Goal: Information Seeking & Learning: Check status

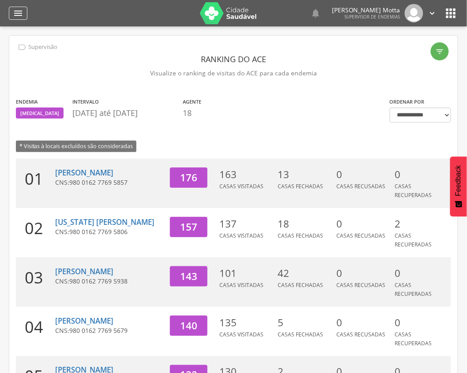
click at [15, 10] on icon "" at bounding box center [18, 13] width 11 height 11
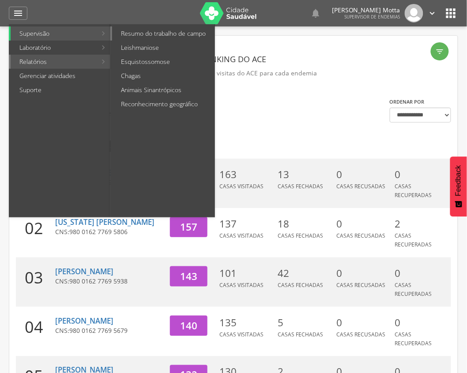
click at [184, 34] on link "Resumo do trabalho de campo" at bounding box center [163, 33] width 102 height 14
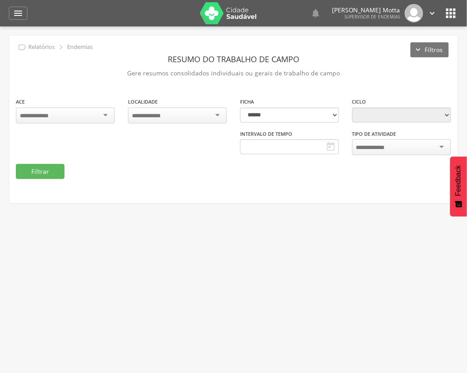
type input "**********"
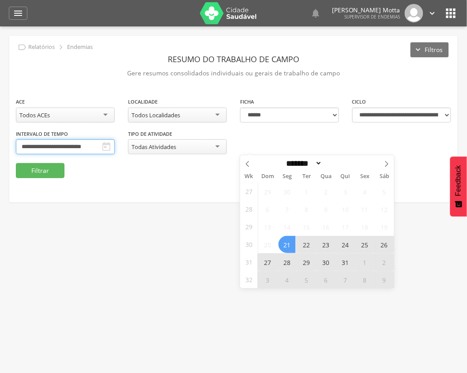
click at [115, 142] on input "**********" at bounding box center [65, 146] width 99 height 15
click at [394, 164] on span at bounding box center [386, 162] width 15 height 15
select select "*"
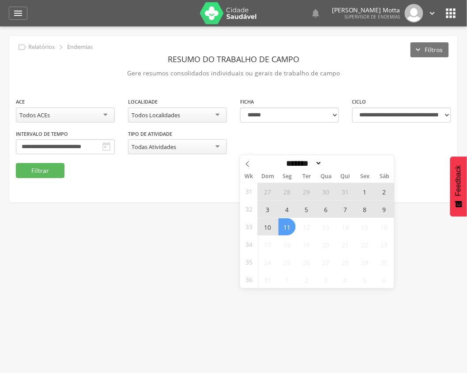
click at [267, 213] on span "3" at bounding box center [267, 209] width 17 height 17
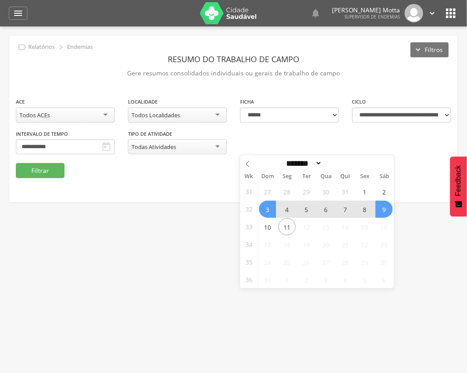
click at [385, 207] on span "9" at bounding box center [383, 209] width 17 height 17
type input "**********"
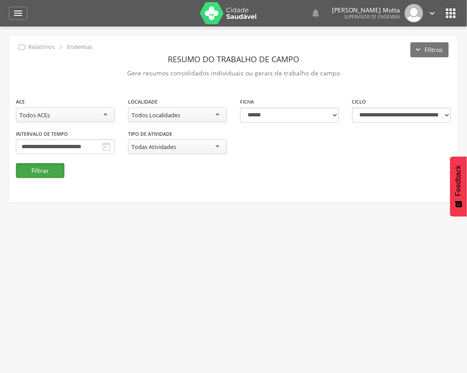
click at [38, 170] on button "Filtrar" at bounding box center [40, 170] width 49 height 15
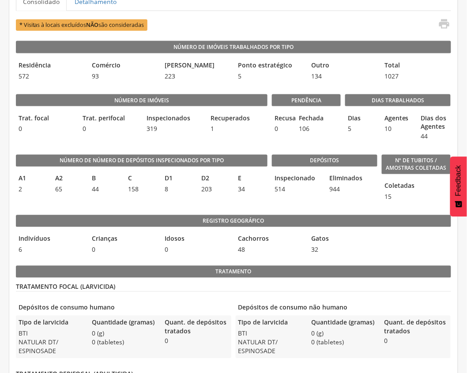
scroll to position [207, 0]
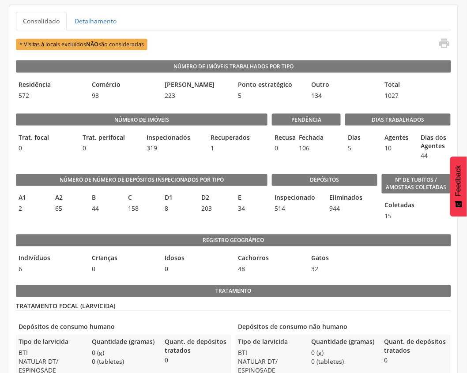
click at [296, 142] on legend "Fechada" at bounding box center [306, 138] width 20 height 10
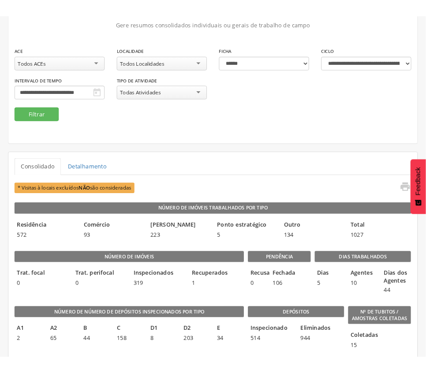
scroll to position [0, 0]
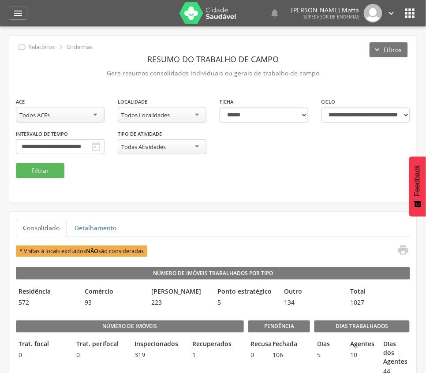
click at [170, 115] on div "Todos Localidades" at bounding box center [145, 115] width 49 height 8
click at [34, 170] on button "Filtrar" at bounding box center [40, 170] width 49 height 15
click at [184, 119] on div "11 - Barrinha" at bounding box center [162, 115] width 89 height 15
click at [46, 172] on button "Filtrar" at bounding box center [40, 170] width 49 height 15
drag, startPoint x: 228, startPoint y: 154, endPoint x: 180, endPoint y: 143, distance: 48.9
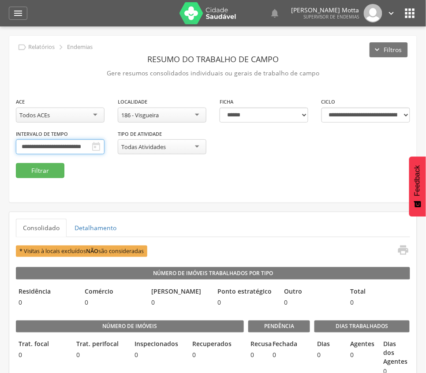
click at [228, 154] on body " Supervisão Ranking Aplicativo desatualizado Última sincronização Mapa de ende…" at bounding box center [213, 186] width 426 height 373
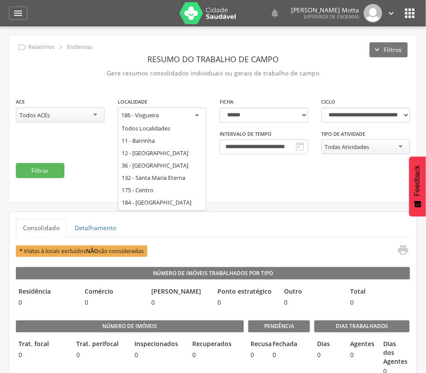
click at [153, 116] on div "186 - Visgueira" at bounding box center [140, 115] width 38 height 8
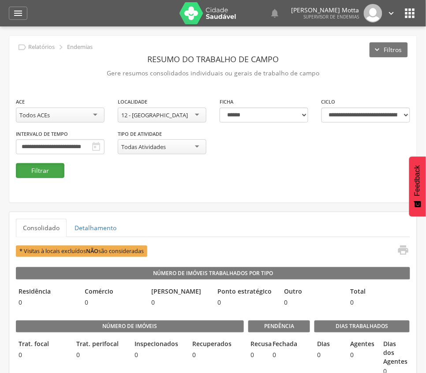
click at [43, 172] on button "Filtrar" at bounding box center [40, 170] width 49 height 15
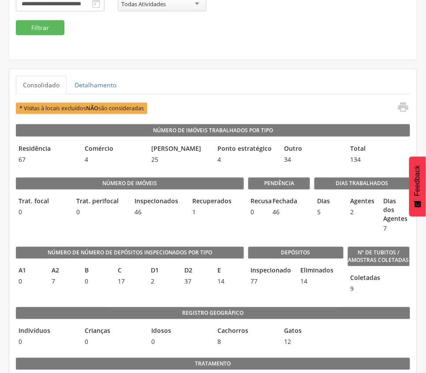
scroll to position [142, 0]
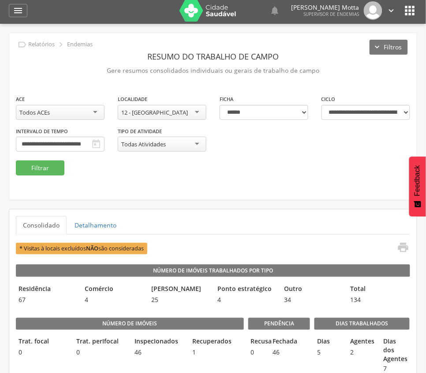
scroll to position [0, 0]
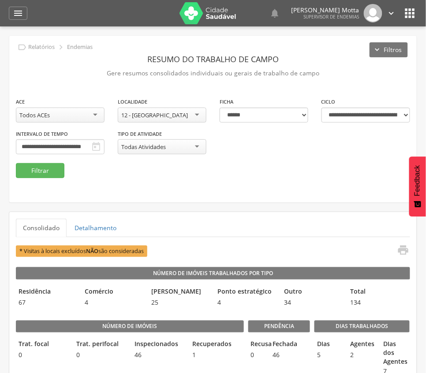
click at [191, 114] on div "12 - [GEOGRAPHIC_DATA]" at bounding box center [162, 115] width 89 height 15
click at [48, 168] on button "Filtrar" at bounding box center [40, 170] width 49 height 15
click at [121, 174] on fieldset "**********" at bounding box center [213, 137] width 394 height 81
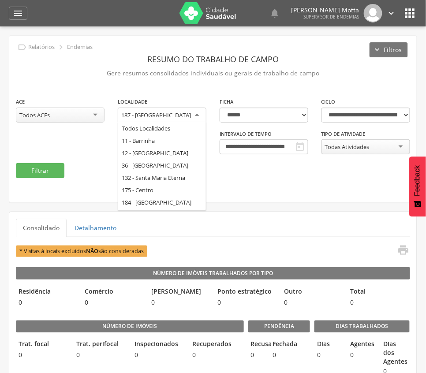
click at [152, 114] on div "187 - [GEOGRAPHIC_DATA]" at bounding box center [156, 115] width 70 height 8
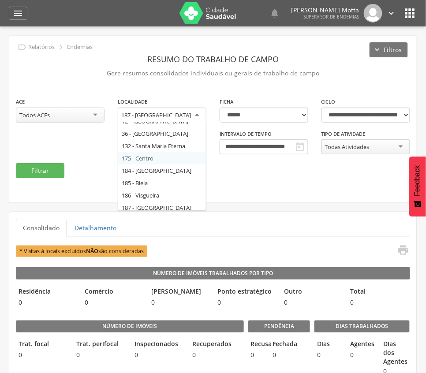
scroll to position [24, 0]
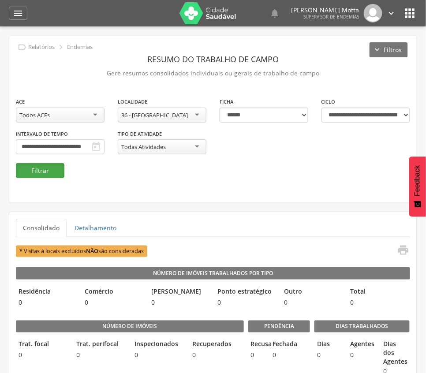
click at [36, 169] on button "Filtrar" at bounding box center [40, 170] width 49 height 15
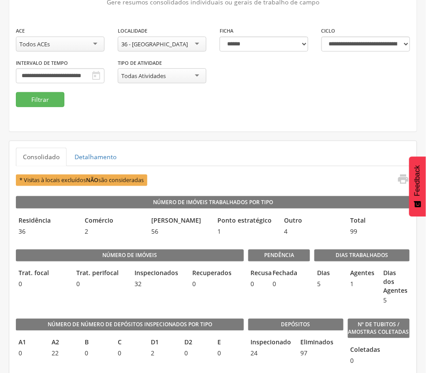
scroll to position [117, 0]
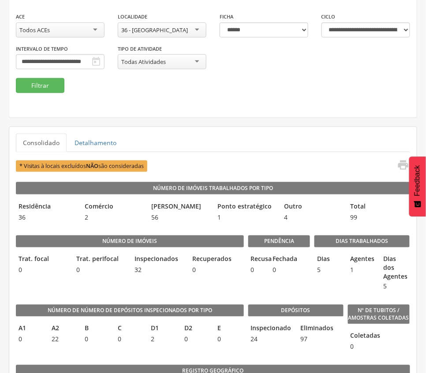
scroll to position [59, 0]
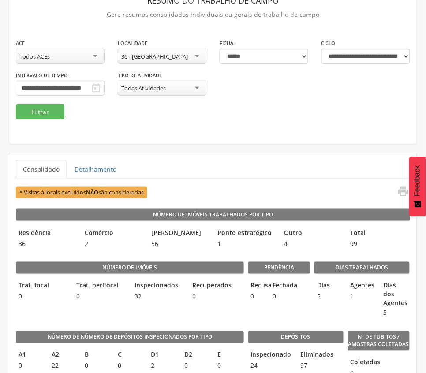
click at [188, 53] on div "36 - [GEOGRAPHIC_DATA]" at bounding box center [162, 56] width 89 height 15
click at [34, 112] on button "Filtrar" at bounding box center [40, 112] width 49 height 15
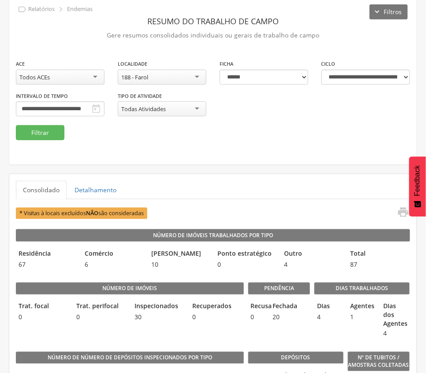
scroll to position [97, 0]
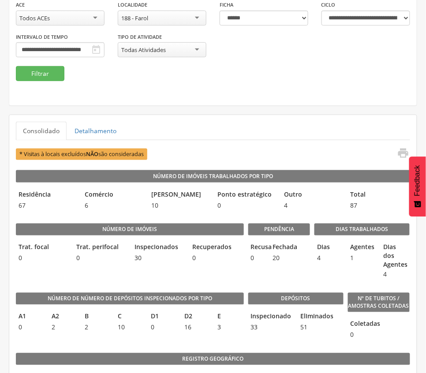
click at [147, 41] on div "**********" at bounding box center [213, 33] width 408 height 66
click at [167, 21] on div "188 - Farol" at bounding box center [162, 18] width 89 height 15
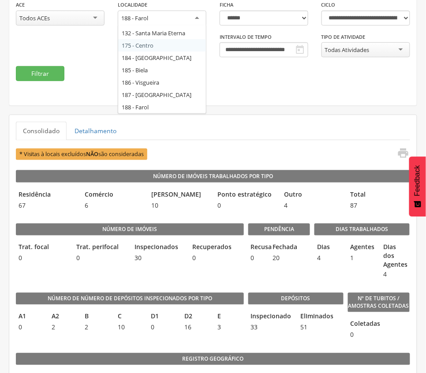
scroll to position [36, 0]
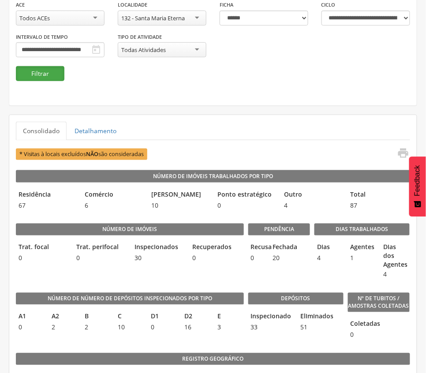
click at [23, 75] on button "Filtrar" at bounding box center [40, 73] width 49 height 15
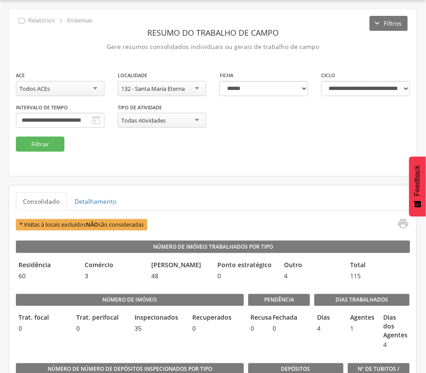
scroll to position [97, 0]
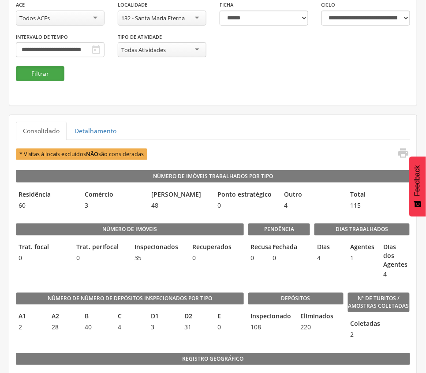
click at [53, 66] on button "Filtrar" at bounding box center [40, 73] width 49 height 15
click at [39, 73] on button "Filtrar" at bounding box center [40, 73] width 49 height 15
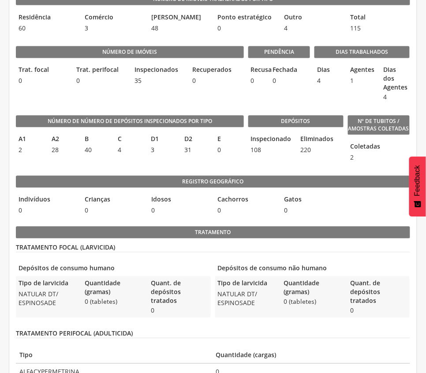
scroll to position [0, 0]
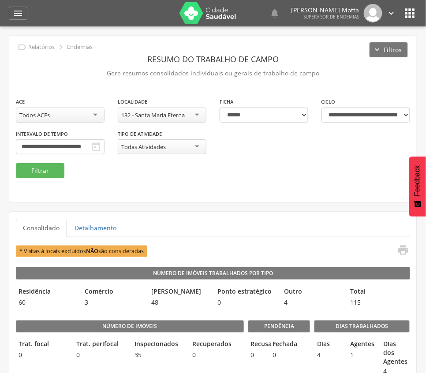
click at [185, 113] on div "132 - Santa Maria Eterna" at bounding box center [153, 115] width 64 height 8
click at [48, 166] on button "Filtrar" at bounding box center [40, 170] width 49 height 15
click at [184, 180] on div "**********" at bounding box center [213, 119] width 408 height 167
click at [188, 113] on div "189 - [GEOGRAPHIC_DATA]" at bounding box center [162, 115] width 89 height 15
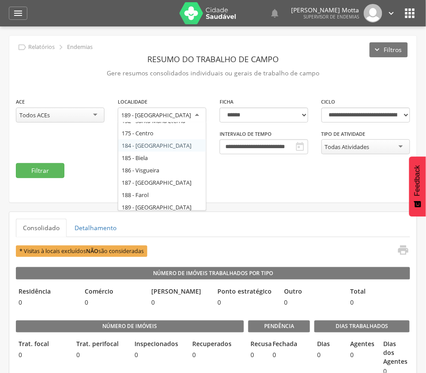
scroll to position [49, 0]
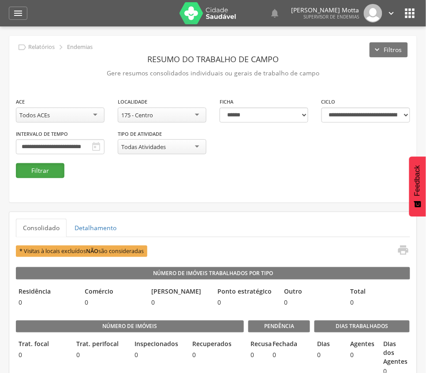
click at [50, 168] on button "Filtrar" at bounding box center [40, 170] width 49 height 15
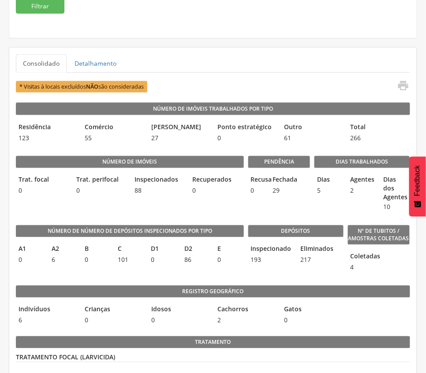
scroll to position [144, 0]
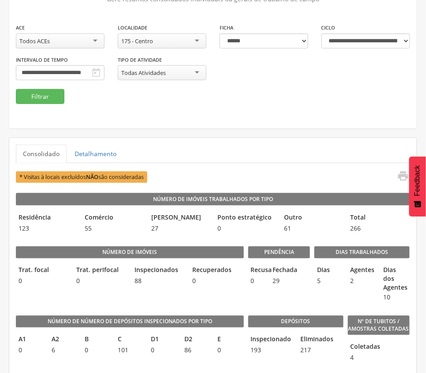
scroll to position [0, 0]
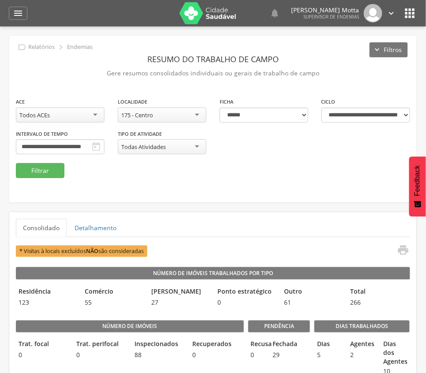
click at [186, 113] on div "175 - Centro" at bounding box center [162, 115] width 89 height 15
click at [55, 171] on button "Filtrar" at bounding box center [40, 170] width 49 height 15
click at [250, 189] on div "**********" at bounding box center [213, 119] width 408 height 167
click at [161, 116] on div "190 - São Benedito" at bounding box center [145, 115] width 49 height 8
click at [32, 164] on button "Filtrar" at bounding box center [40, 170] width 49 height 15
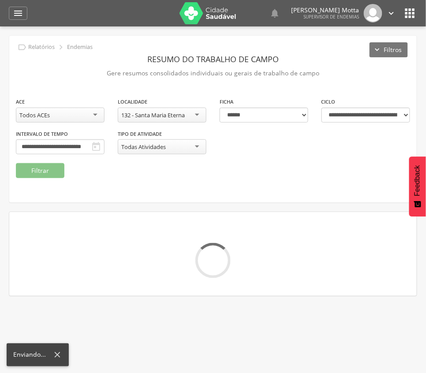
click at [196, 113] on div "132 - Santa Maria Eterna" at bounding box center [162, 115] width 89 height 15
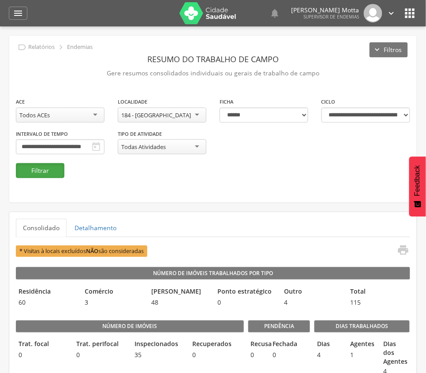
click at [45, 169] on button "Filtrar" at bounding box center [40, 170] width 49 height 15
click at [93, 181] on div "**********" at bounding box center [213, 119] width 408 height 167
click at [50, 172] on button "Filtrar" at bounding box center [40, 170] width 49 height 15
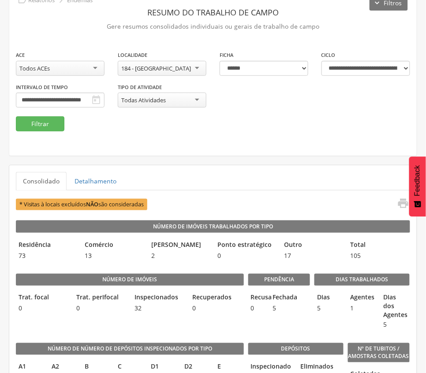
scroll to position [117, 0]
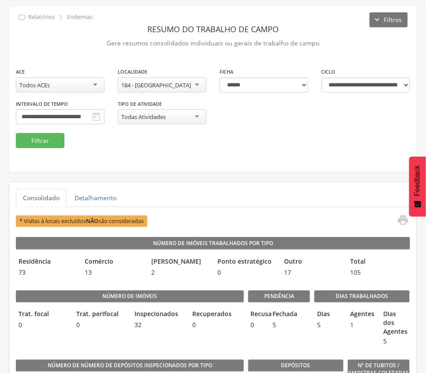
scroll to position [0, 0]
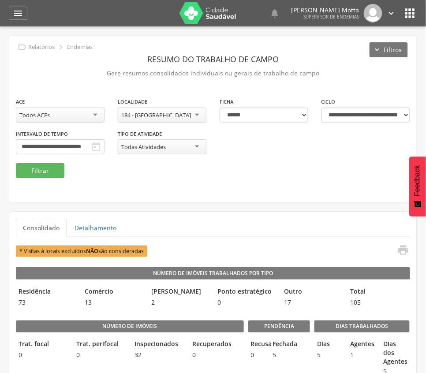
click at [179, 113] on div "184 - [GEOGRAPHIC_DATA]" at bounding box center [162, 115] width 89 height 15
click at [48, 170] on button "Filtrar" at bounding box center [40, 170] width 49 height 15
click at [148, 133] on div "**********" at bounding box center [213, 130] width 408 height 66
click at [151, 120] on div "191 - Tropical" at bounding box center [162, 115] width 89 height 15
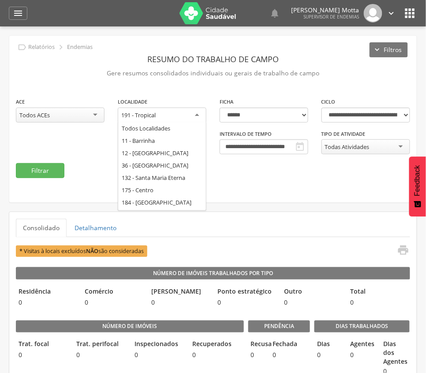
scroll to position [73, 0]
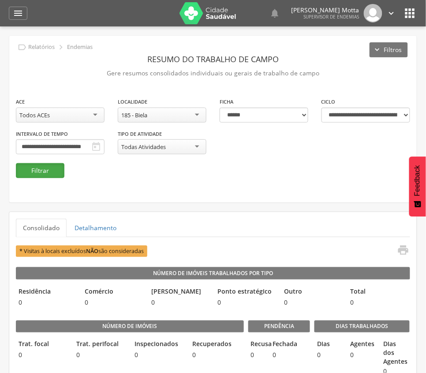
click at [52, 170] on button "Filtrar" at bounding box center [40, 170] width 49 height 15
click at [34, 174] on button "Filtrar" at bounding box center [40, 170] width 49 height 15
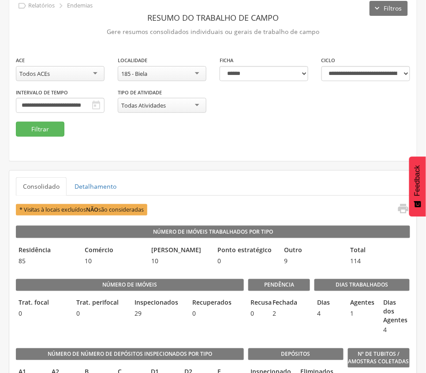
scroll to position [117, 0]
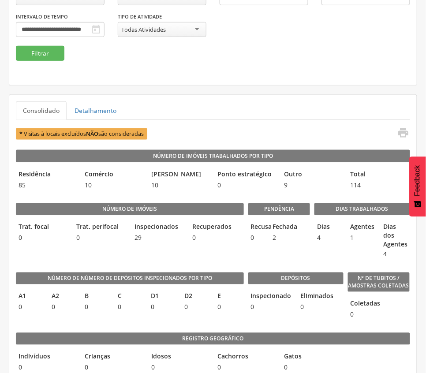
click at [304, 86] on div "**********" at bounding box center [213, 2] width 409 height 168
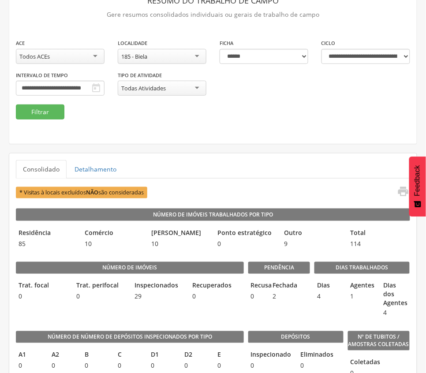
click at [188, 57] on div "185 - Biela" at bounding box center [162, 56] width 89 height 15
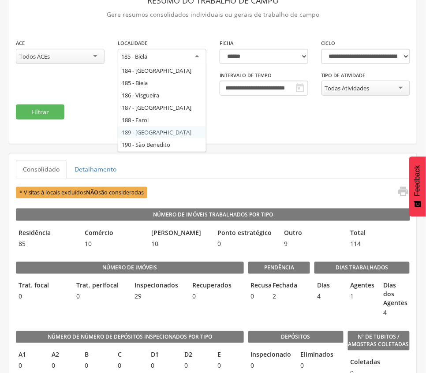
scroll to position [97, 0]
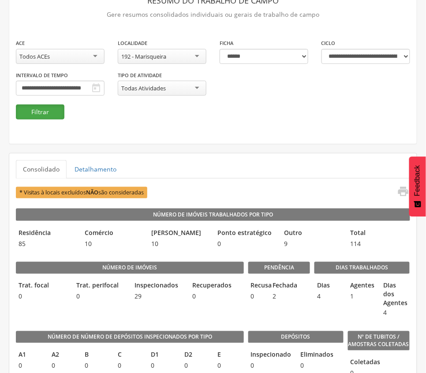
click at [47, 107] on button "Filtrar" at bounding box center [40, 112] width 49 height 15
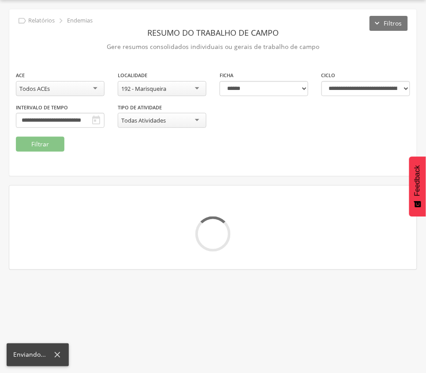
scroll to position [59, 0]
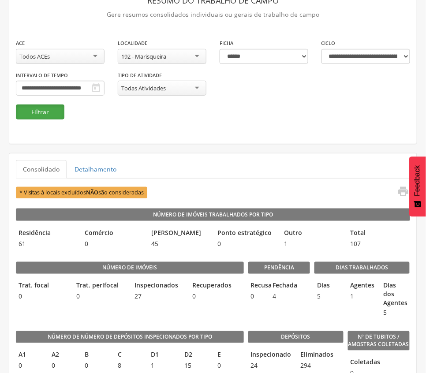
click at [48, 113] on button "Filtrar" at bounding box center [40, 112] width 49 height 15
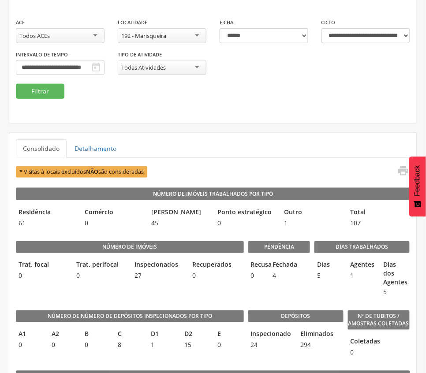
scroll to position [0, 0]
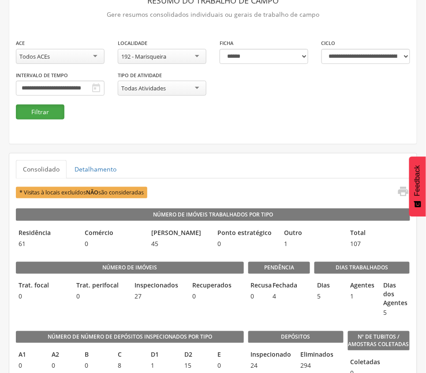
click at [38, 109] on button "Filtrar" at bounding box center [40, 112] width 49 height 15
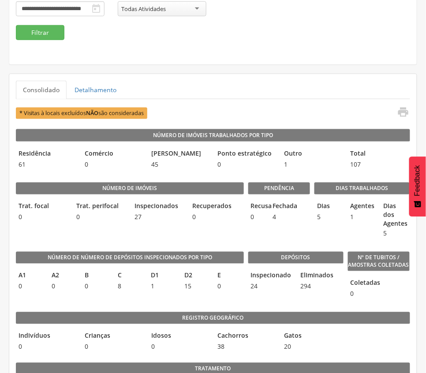
scroll to position [117, 0]
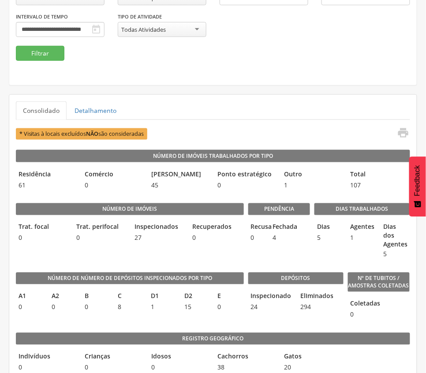
click at [232, 80] on div "**********" at bounding box center [213, 1] width 408 height 167
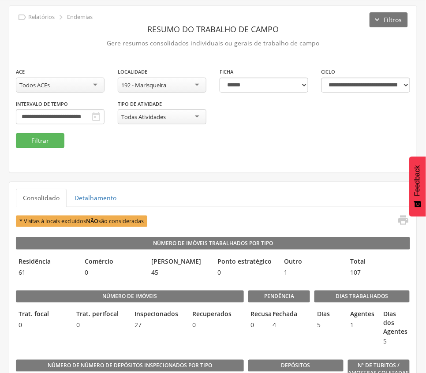
scroll to position [0, 0]
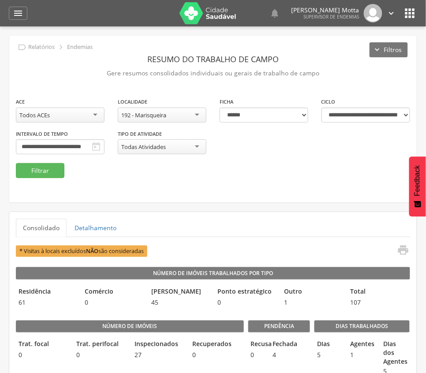
click at [176, 117] on div "192 - Marisqueira" at bounding box center [162, 115] width 89 height 15
click at [40, 169] on button "Filtrar" at bounding box center [40, 170] width 49 height 15
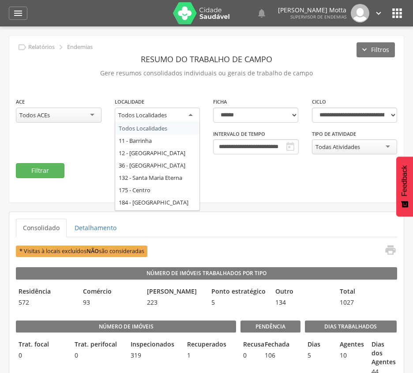
click at [187, 114] on div "Todos Localidades" at bounding box center [158, 116] width 86 height 16
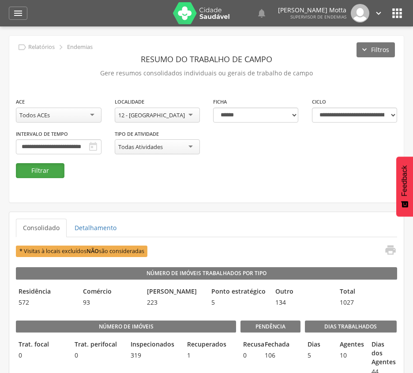
click at [48, 167] on button "Filtrar" at bounding box center [40, 170] width 49 height 15
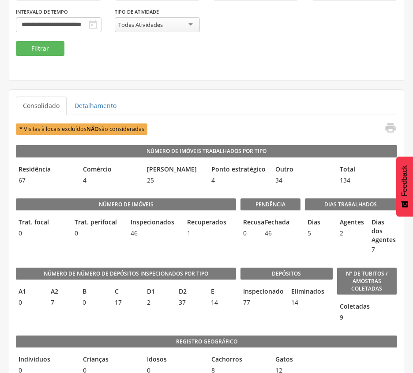
scroll to position [59, 0]
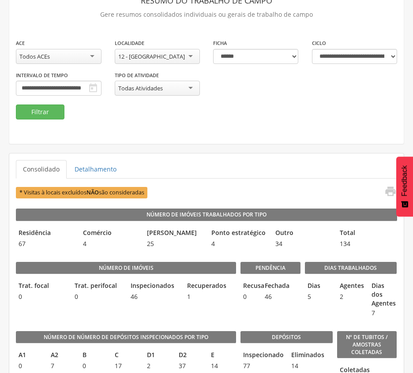
click at [161, 52] on div "12 - [GEOGRAPHIC_DATA]" at bounding box center [158, 56] width 86 height 15
click at [51, 113] on button "Filtrar" at bounding box center [40, 112] width 49 height 15
click at [45, 112] on button "Filtrar" at bounding box center [40, 112] width 49 height 15
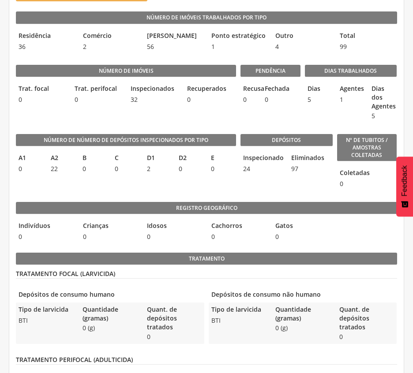
scroll to position [235, 0]
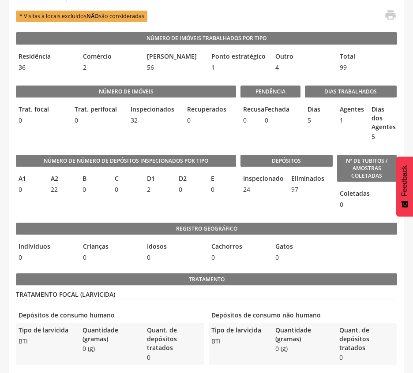
click at [280, 163] on legend "Depósitos" at bounding box center [286, 161] width 92 height 12
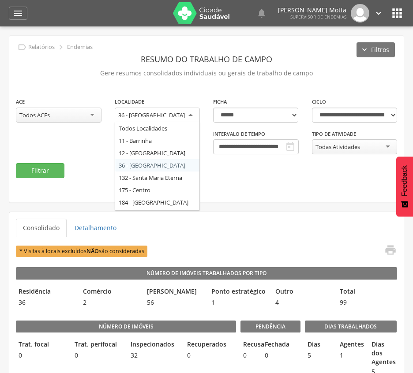
click at [179, 114] on div "36 - [GEOGRAPHIC_DATA]" at bounding box center [158, 116] width 86 height 16
click at [240, 192] on div "**********" at bounding box center [206, 119] width 394 height 167
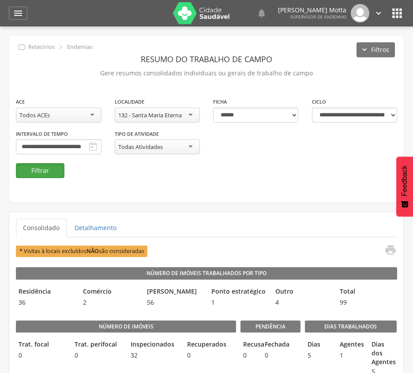
click at [34, 168] on button "Filtrar" at bounding box center [40, 170] width 49 height 15
click at [34, 171] on button "Filtrar" at bounding box center [40, 170] width 49 height 15
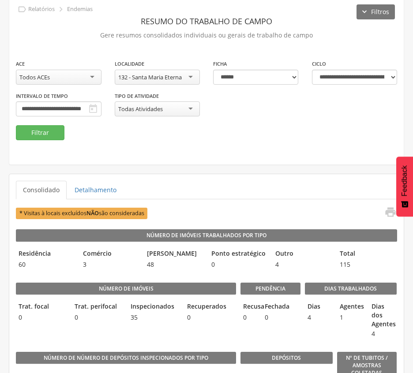
scroll to position [59, 0]
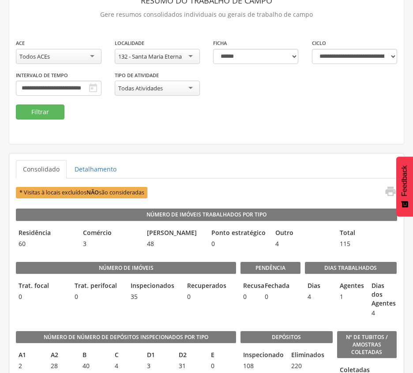
click at [177, 53] on div "132 - Santa Maria Eterna" at bounding box center [150, 57] width 64 height 8
click at [35, 109] on button "Filtrar" at bounding box center [40, 112] width 49 height 15
click at [172, 53] on div "175 - Centro" at bounding box center [158, 56] width 86 height 15
click at [44, 110] on button "Filtrar" at bounding box center [40, 112] width 49 height 15
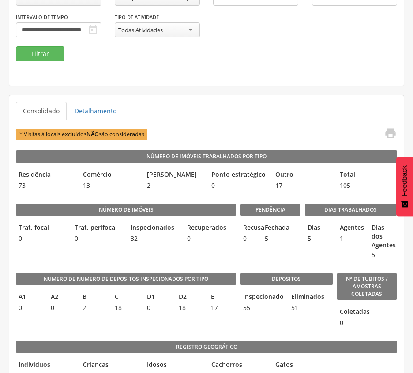
scroll to position [117, 0]
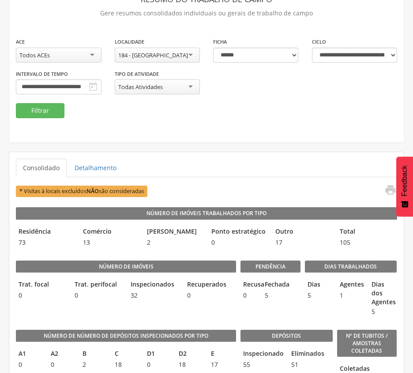
scroll to position [59, 0]
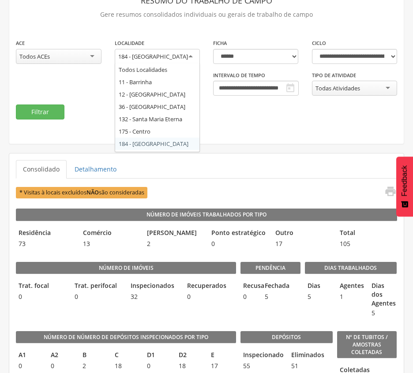
click at [176, 53] on div "184 - [GEOGRAPHIC_DATA]" at bounding box center [158, 57] width 86 height 16
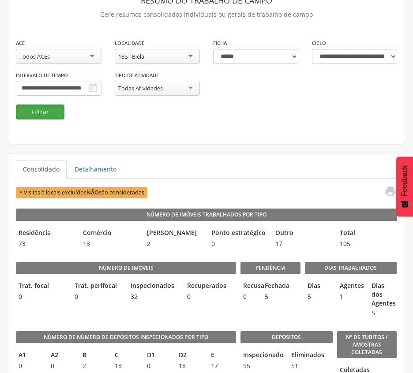
click at [55, 110] on button "Filtrar" at bounding box center [40, 112] width 49 height 15
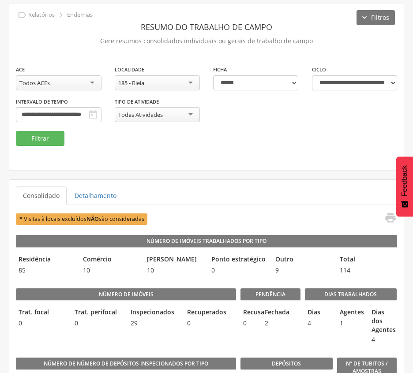
scroll to position [59, 0]
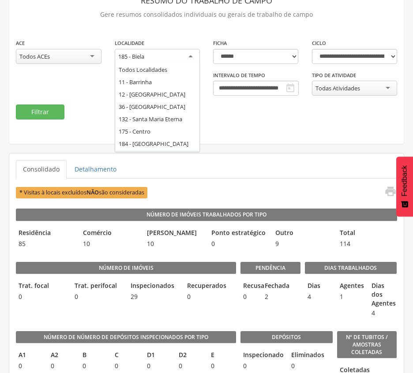
click at [180, 57] on div "185 - Biela" at bounding box center [158, 57] width 86 height 16
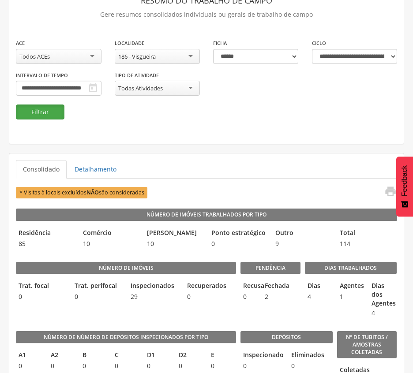
click at [54, 109] on button "Filtrar" at bounding box center [40, 112] width 49 height 15
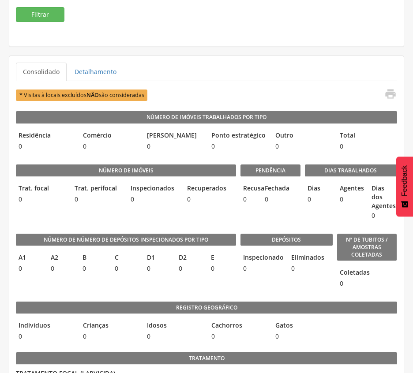
scroll to position [59, 0]
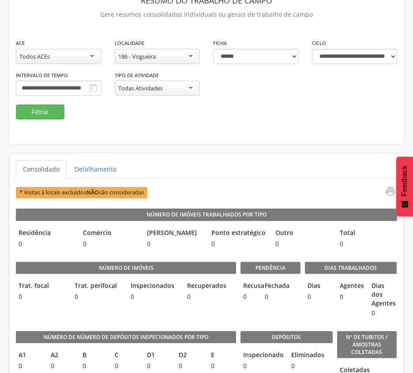
click at [184, 52] on div "186 - Visgueira" at bounding box center [158, 56] width 86 height 15
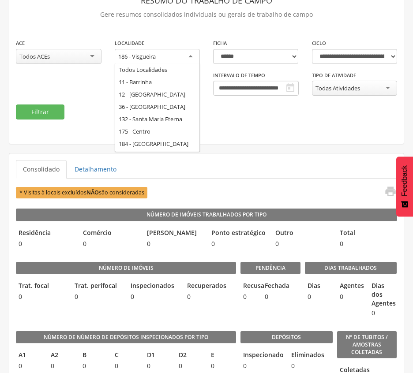
scroll to position [0, 0]
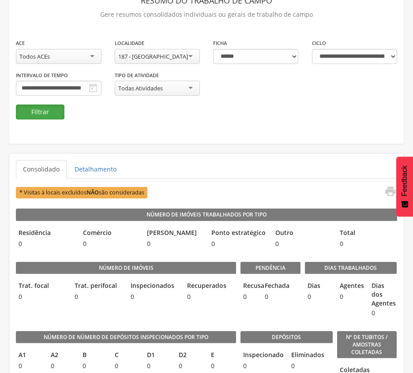
click at [40, 107] on button "Filtrar" at bounding box center [40, 112] width 49 height 15
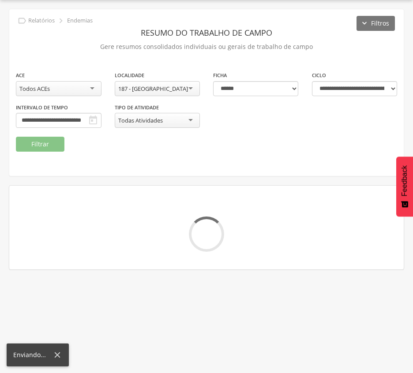
scroll to position [59, 0]
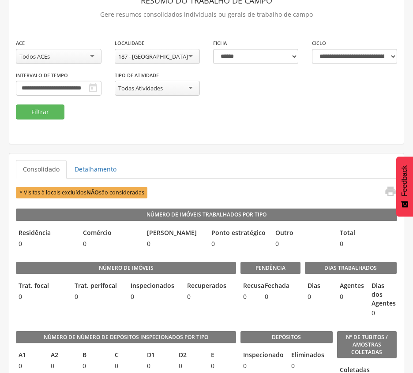
click at [160, 55] on div "187 - [GEOGRAPHIC_DATA]" at bounding box center [153, 57] width 70 height 8
click at [44, 106] on button "Filtrar" at bounding box center [40, 112] width 49 height 15
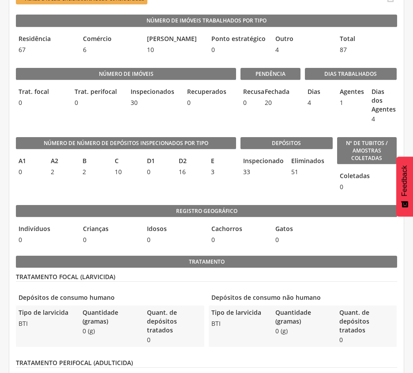
scroll to position [235, 0]
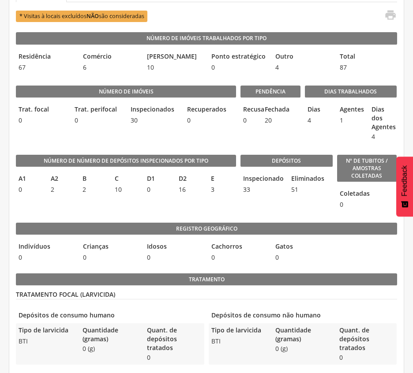
click at [309, 209] on div "Depósitos Inspecionado 33 Eliminados 51" at bounding box center [286, 180] width 92 height 68
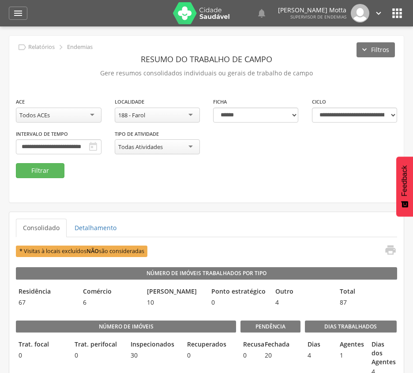
scroll to position [59, 0]
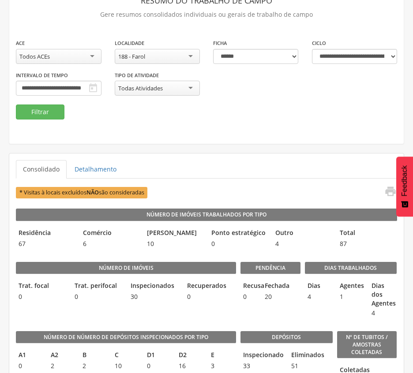
click at [179, 60] on div "188 - Farol" at bounding box center [158, 56] width 86 height 15
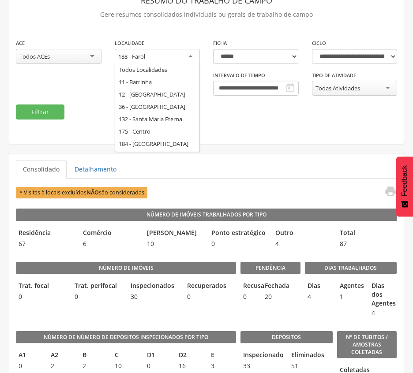
scroll to position [0, 0]
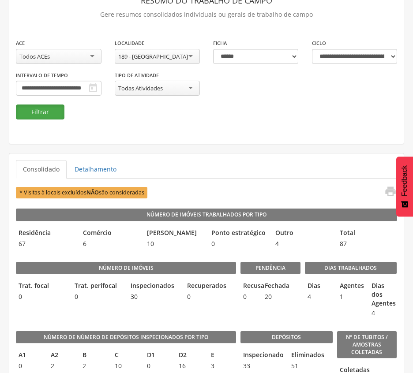
click at [56, 110] on button "Filtrar" at bounding box center [40, 112] width 49 height 15
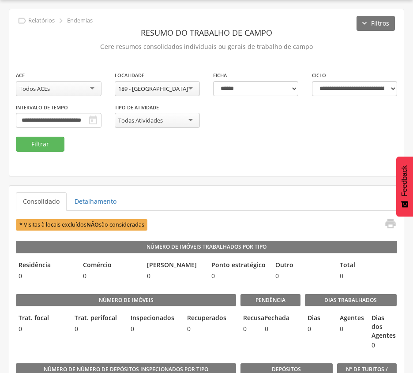
scroll to position [59, 0]
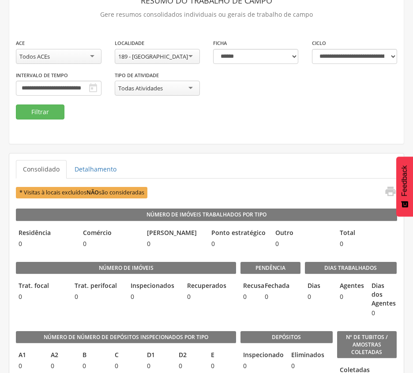
click at [168, 52] on div "189 - [GEOGRAPHIC_DATA]" at bounding box center [158, 56] width 86 height 15
click at [50, 112] on button "Filtrar" at bounding box center [40, 112] width 49 height 15
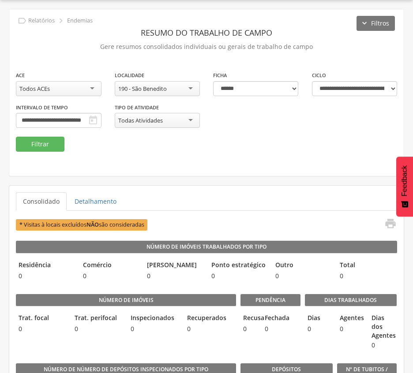
scroll to position [59, 0]
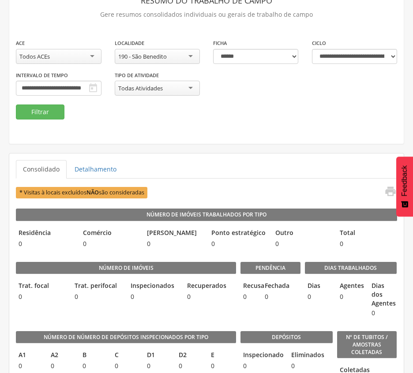
click at [151, 54] on div "190 - São Benedito" at bounding box center [142, 57] width 49 height 8
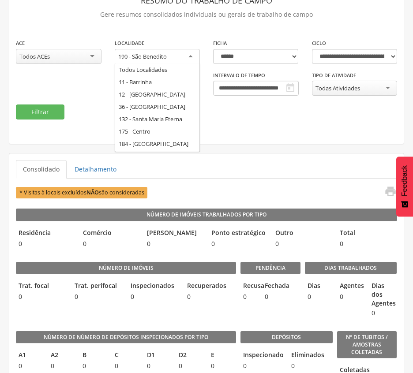
scroll to position [0, 0]
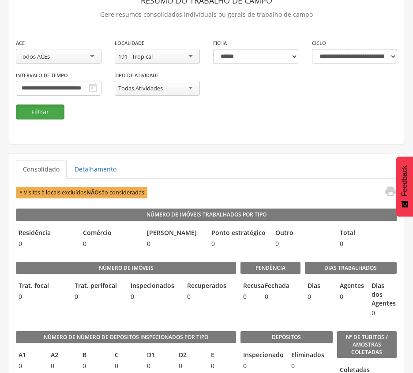
click at [50, 112] on button "Filtrar" at bounding box center [40, 112] width 49 height 15
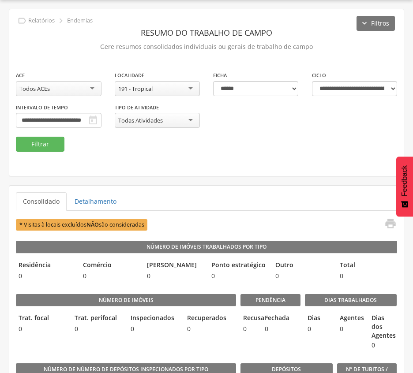
scroll to position [59, 0]
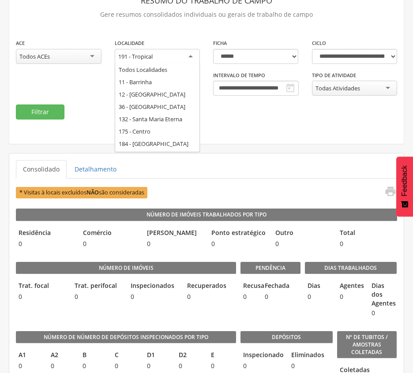
click at [145, 59] on div "191 - Tropical" at bounding box center [135, 57] width 34 height 8
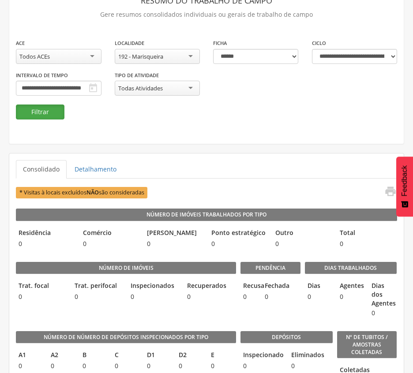
click at [55, 110] on button "Filtrar" at bounding box center [40, 112] width 49 height 15
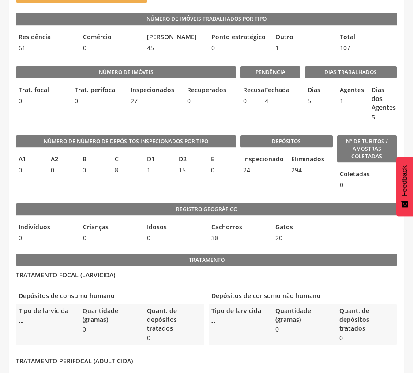
scroll to position [235, 0]
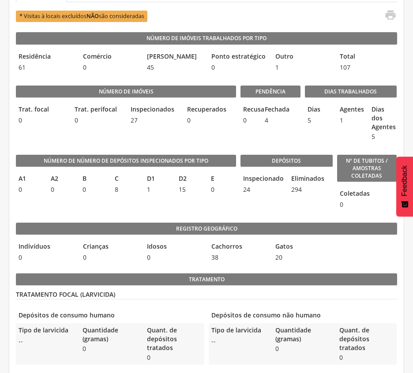
click at [264, 243] on div "Cachorros 38" at bounding box center [239, 252] width 60 height 25
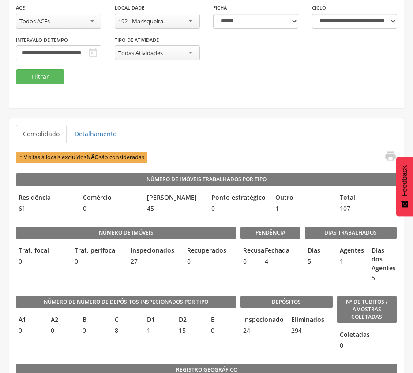
scroll to position [0, 0]
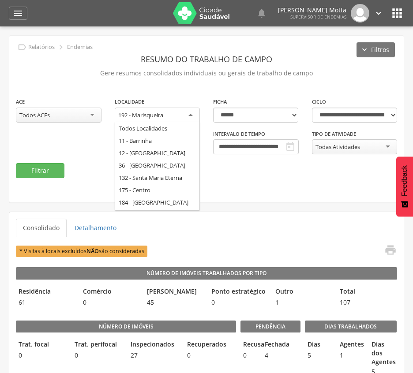
click at [163, 111] on div "192 - Marisqueira" at bounding box center [140, 115] width 45 height 8
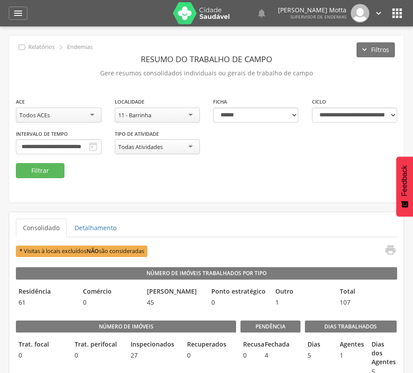
click at [71, 159] on div "**********" at bounding box center [206, 130] width 394 height 66
click at [48, 169] on button "Filtrar" at bounding box center [40, 170] width 49 height 15
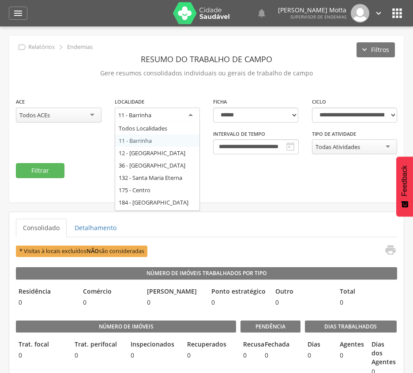
click at [147, 116] on div "11 - Barrinha" at bounding box center [134, 115] width 33 height 8
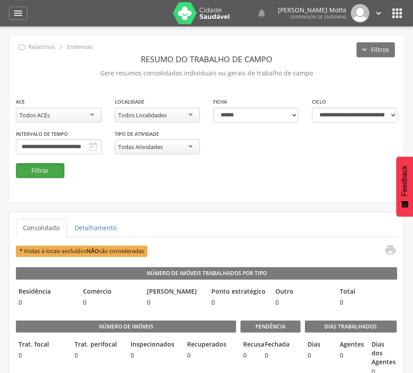
click at [26, 172] on button "Filtrar" at bounding box center [40, 170] width 49 height 15
